Goal: Information Seeking & Learning: Learn about a topic

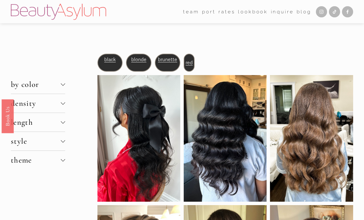
click at [63, 140] on div at bounding box center [63, 140] width 4 height 4
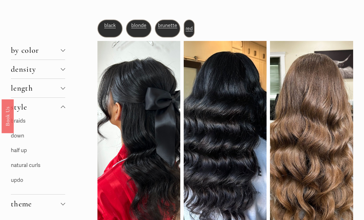
scroll to position [35, 0]
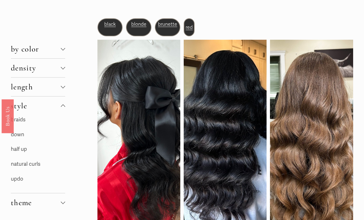
click at [18, 180] on link "updo" at bounding box center [17, 179] width 12 height 7
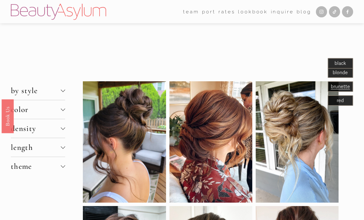
click at [62, 110] on div at bounding box center [63, 109] width 4 height 4
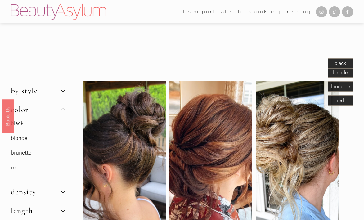
click at [25, 152] on link "brunette" at bounding box center [21, 153] width 20 height 7
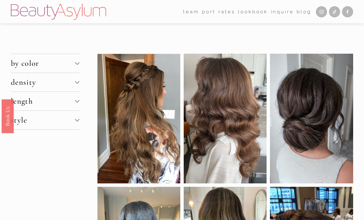
click at [78, 100] on div at bounding box center [77, 100] width 4 height 4
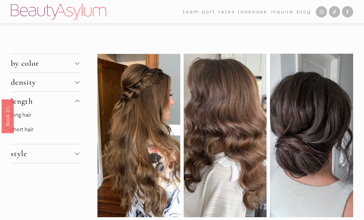
click at [26, 131] on link "short hair" at bounding box center [22, 129] width 23 height 7
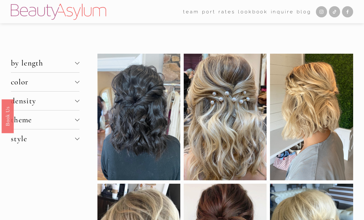
click at [77, 139] on div at bounding box center [77, 138] width 4 height 4
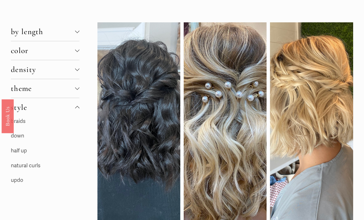
scroll to position [32, 0]
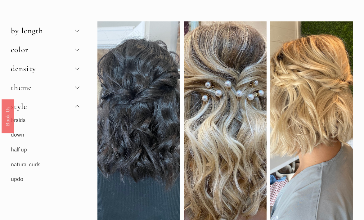
click at [17, 179] on link "updo" at bounding box center [17, 179] width 12 height 7
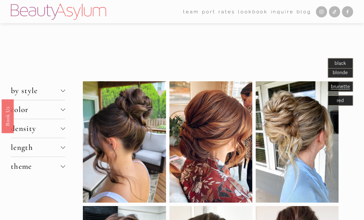
click at [62, 147] on div at bounding box center [63, 147] width 4 height 4
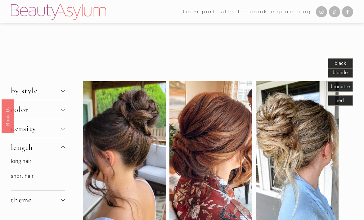
click at [25, 176] on link "short hair" at bounding box center [22, 176] width 23 height 7
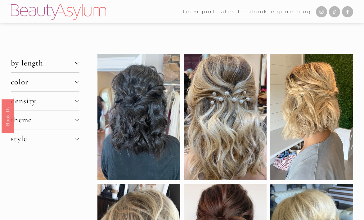
click at [79, 138] on div at bounding box center [77, 138] width 4 height 4
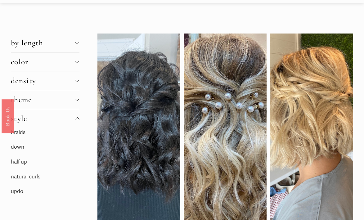
scroll to position [20, 0]
click at [16, 191] on link "updo" at bounding box center [17, 191] width 12 height 7
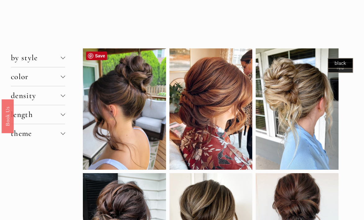
scroll to position [38, 0]
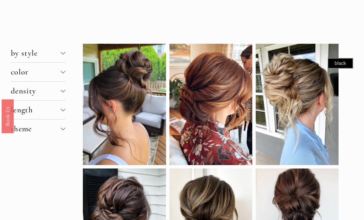
click at [63, 109] on div at bounding box center [63, 109] width 4 height 4
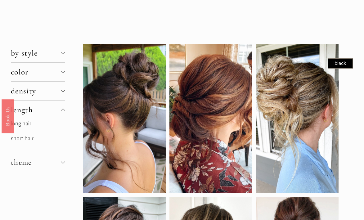
click at [23, 140] on link "short hair" at bounding box center [22, 138] width 23 height 7
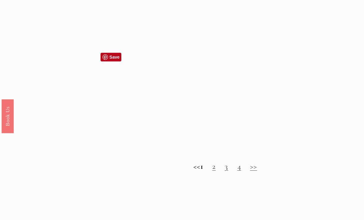
scroll to position [491, 0]
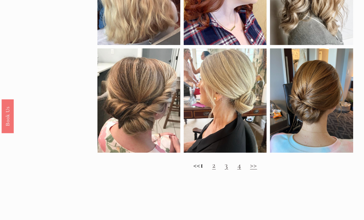
click at [203, 166] on strong "1" at bounding box center [201, 164] width 3 height 9
click at [216, 167] on link "2" at bounding box center [213, 164] width 3 height 9
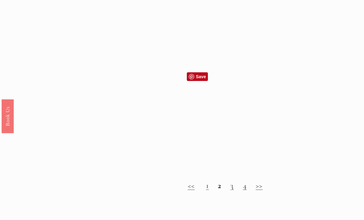
scroll to position [439, 0]
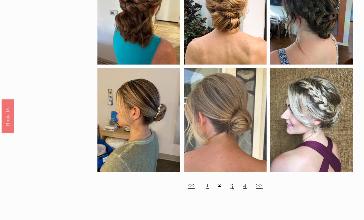
click at [231, 186] on link "3" at bounding box center [231, 184] width 3 height 9
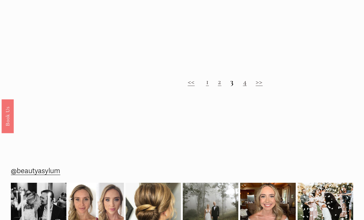
scroll to position [542, 0]
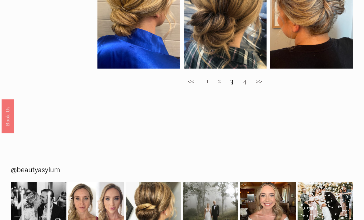
click at [245, 83] on link "4" at bounding box center [245, 80] width 4 height 9
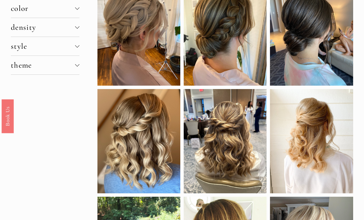
scroll to position [70, 0]
